Goal: Task Accomplishment & Management: Manage account settings

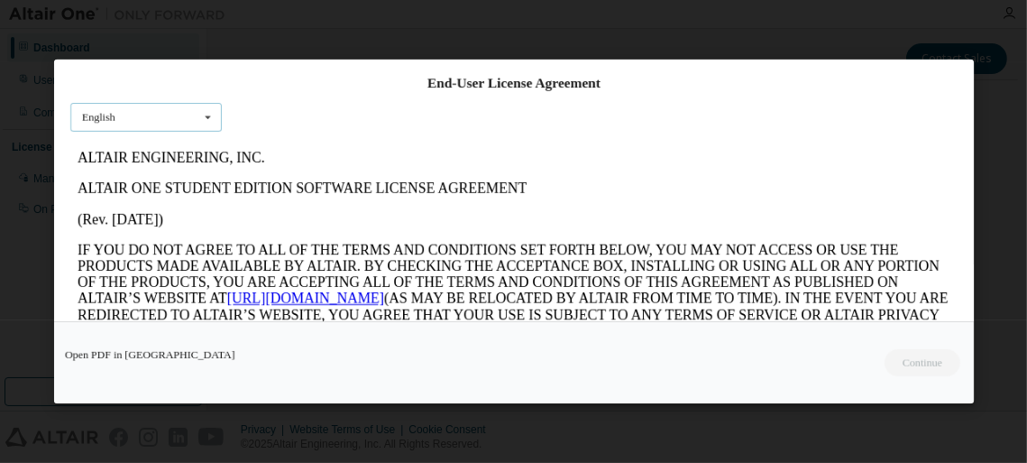
click at [170, 122] on div "English English" at bounding box center [145, 117] width 151 height 30
click at [197, 122] on icon at bounding box center [207, 117] width 23 height 28
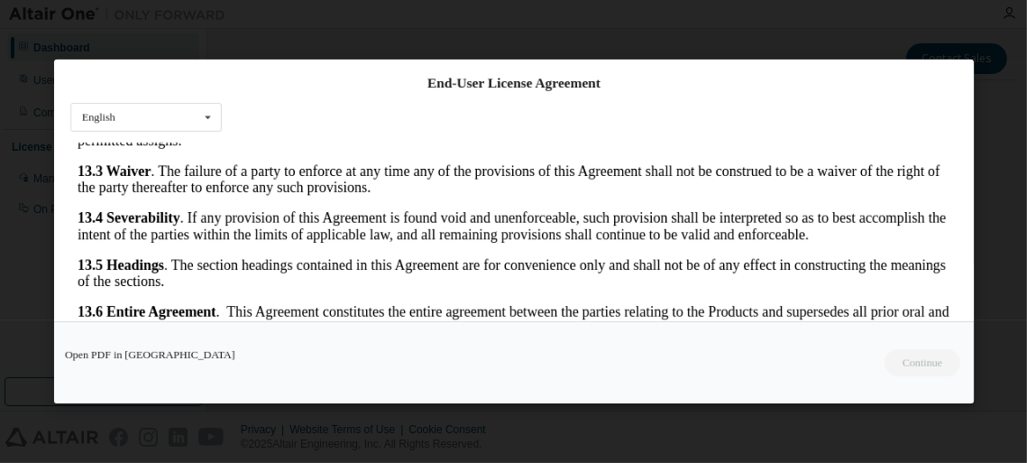
scroll to position [100, 0]
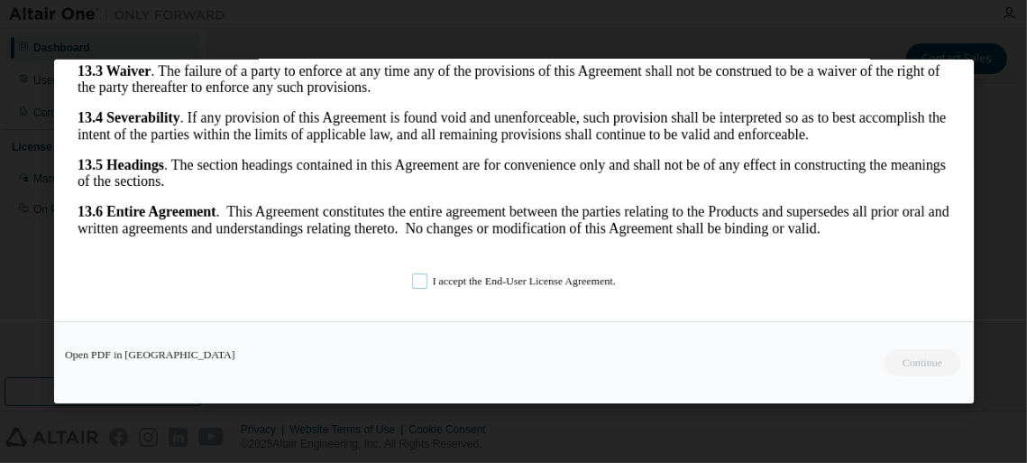
click at [445, 281] on label "I accept the End-User License Agreement." at bounding box center [514, 280] width 204 height 15
click at [906, 362] on button "Continue" at bounding box center [922, 362] width 78 height 27
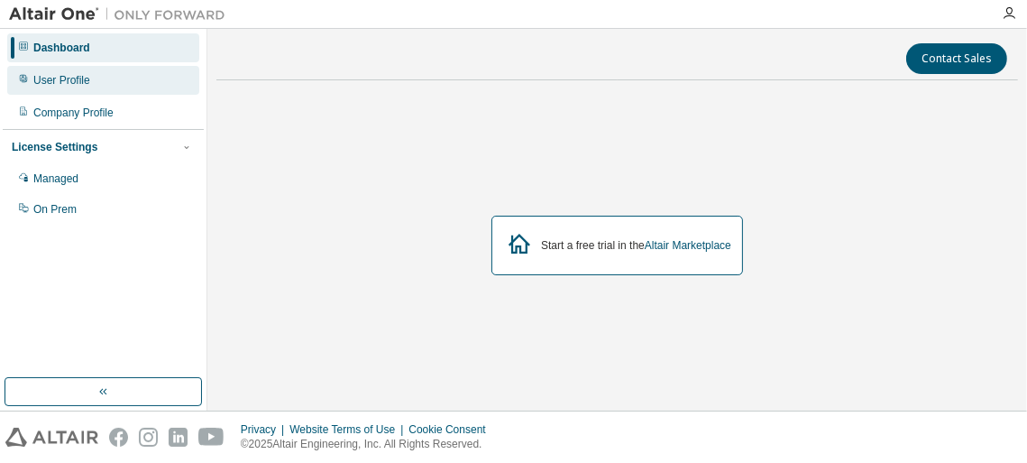
click at [108, 70] on div "User Profile" at bounding box center [103, 80] width 192 height 29
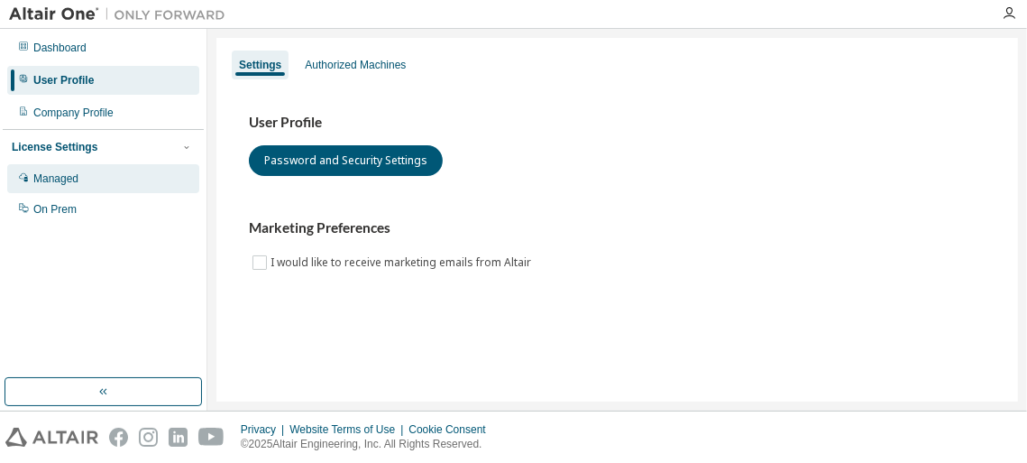
click at [72, 184] on div "Managed" at bounding box center [55, 178] width 45 height 14
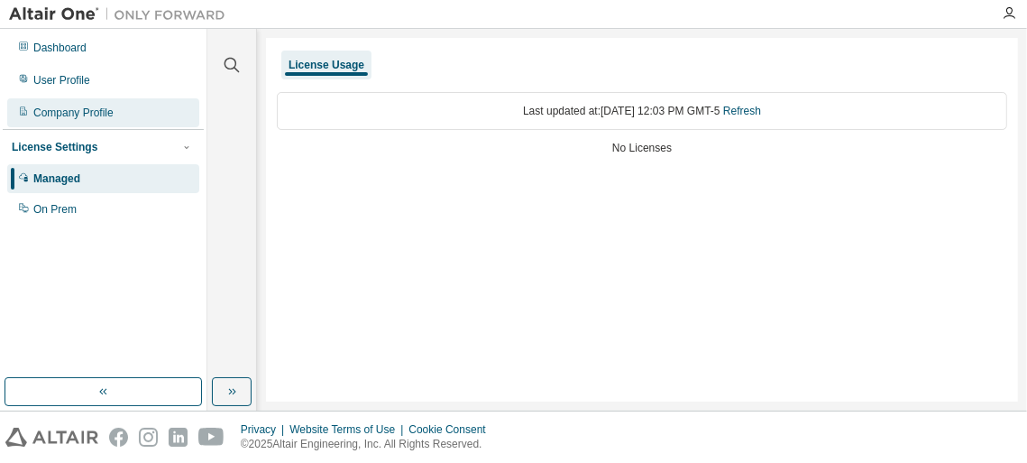
click at [102, 111] on div "Company Profile" at bounding box center [73, 112] width 80 height 14
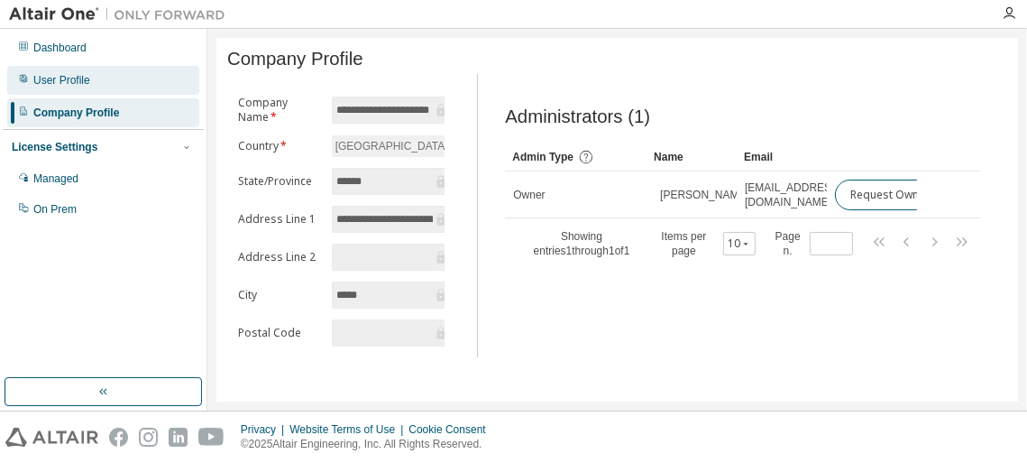
click at [69, 73] on div "User Profile" at bounding box center [61, 80] width 57 height 14
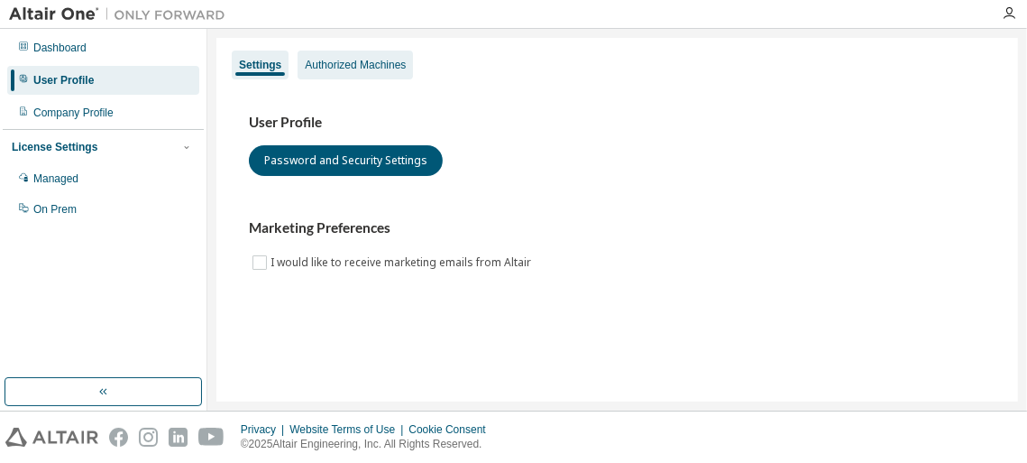
click at [348, 67] on div "Authorized Machines" at bounding box center [355, 65] width 101 height 14
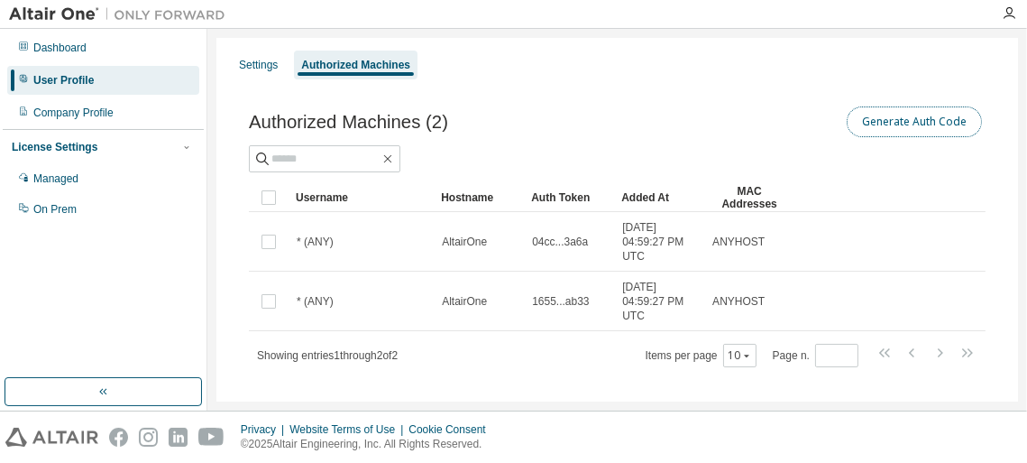
click at [888, 111] on button "Generate Auth Code" at bounding box center [914, 121] width 135 height 31
